Goal: Information Seeking & Learning: Learn about a topic

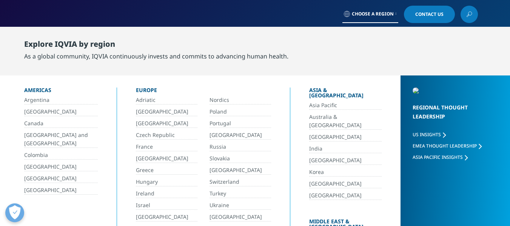
click at [32, 156] on link "Colombia" at bounding box center [61, 155] width 74 height 9
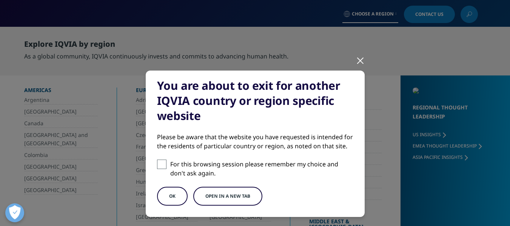
click at [176, 198] on button "OK" at bounding box center [172, 196] width 31 height 19
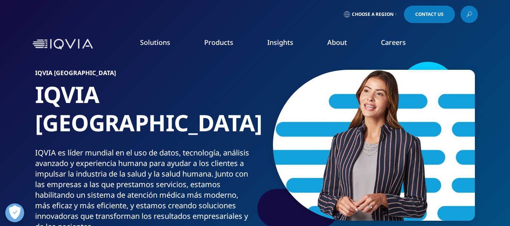
click at [469, 14] on icon at bounding box center [469, 14] width 6 height 10
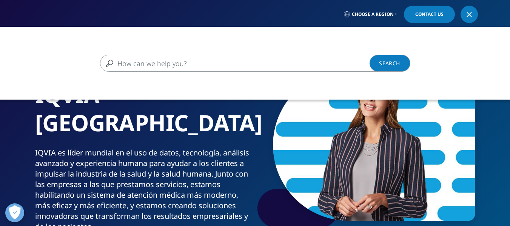
click at [239, 67] on input "Buscar" at bounding box center [244, 63] width 289 height 17
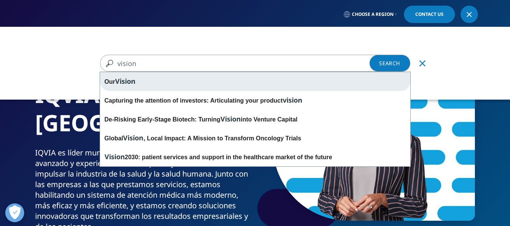
click at [114, 82] on div "Our Vision" at bounding box center [255, 81] width 310 height 19
type input "Our Vision"
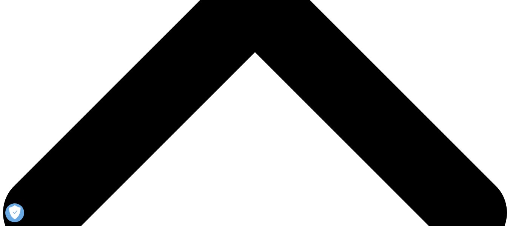
scroll to position [302, 0]
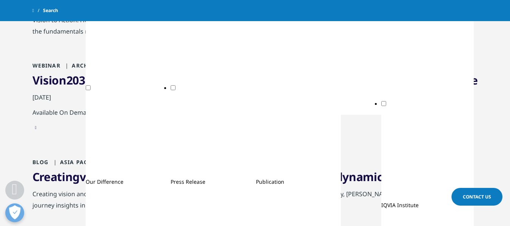
click at [102, 83] on link "Vision 2030 – patient services and support in the healthcare market of the futu…" at bounding box center [255, 80] width 446 height 15
